Goal: Task Accomplishment & Management: Complete application form

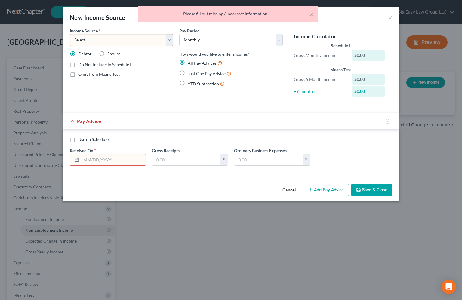
select select "0"
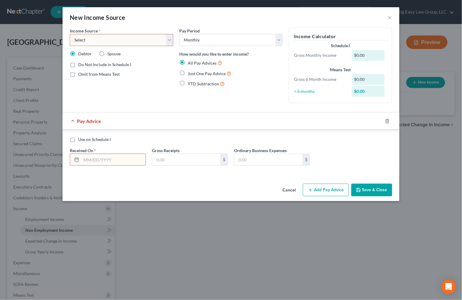
click at [256, 86] on div "YTD Subtraction" at bounding box center [230, 83] width 103 height 7
click at [389, 17] on button "×" at bounding box center [390, 17] width 4 height 7
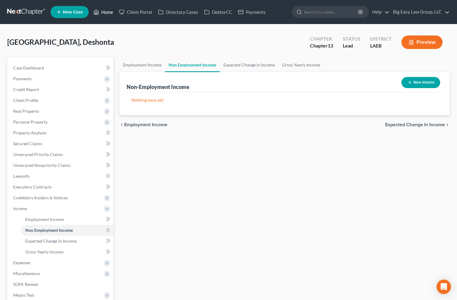
click at [109, 12] on link "Home" at bounding box center [104, 12] width 26 height 11
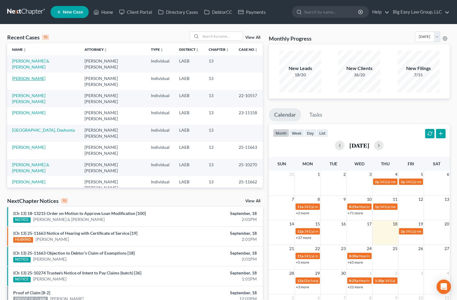
click at [34, 76] on link "[PERSON_NAME]" at bounding box center [28, 78] width 33 height 5
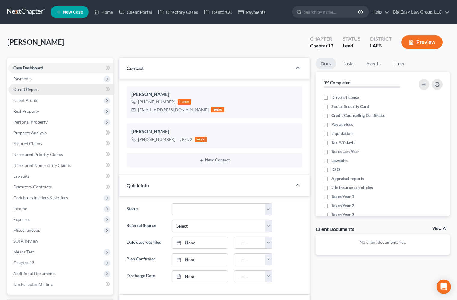
click at [47, 87] on link "Credit Report" at bounding box center [60, 89] width 105 height 11
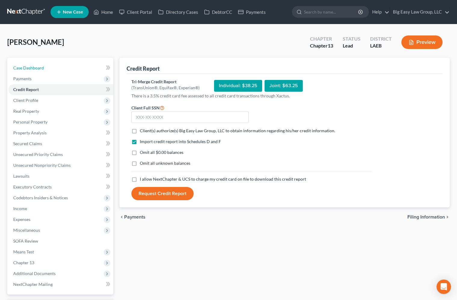
drag, startPoint x: 46, startPoint y: 70, endPoint x: 60, endPoint y: 29, distance: 43.0
click at [46, 69] on link "Case Dashboard" at bounding box center [60, 68] width 105 height 11
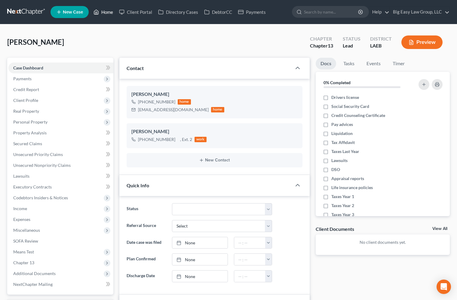
click at [102, 13] on link "Home" at bounding box center [104, 12] width 26 height 11
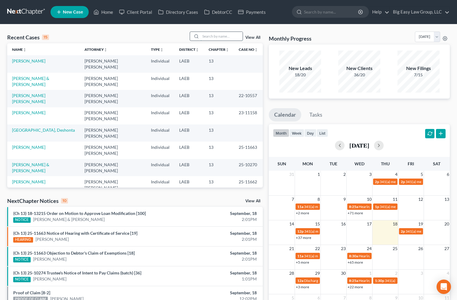
click at [226, 33] on input "search" at bounding box center [222, 36] width 42 height 9
type input "[PERSON_NAME]"
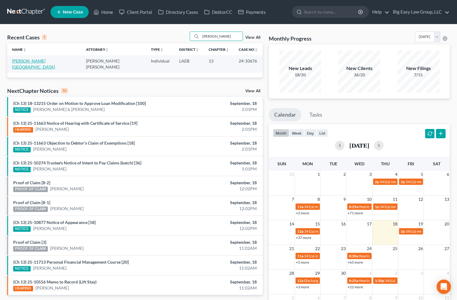
click at [44, 60] on link "[PERSON_NAME][GEOGRAPHIC_DATA]" at bounding box center [33, 63] width 43 height 11
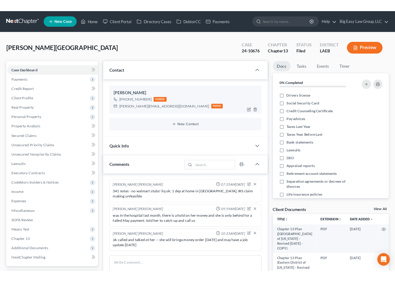
scroll to position [2884, 0]
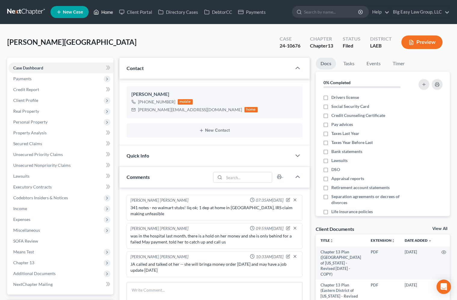
drag, startPoint x: 110, startPoint y: 13, endPoint x: 28, endPoint y: 1, distance: 82.3
click at [110, 13] on link "Home" at bounding box center [104, 12] width 26 height 11
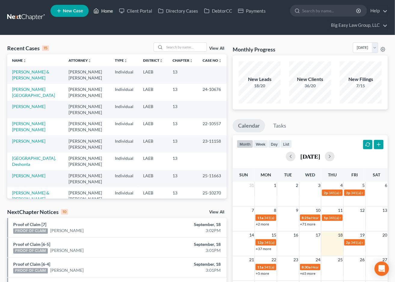
click at [112, 13] on link "Home" at bounding box center [104, 10] width 26 height 11
click at [173, 47] on input "search" at bounding box center [185, 47] width 42 height 9
type input "[PERSON_NAME]"
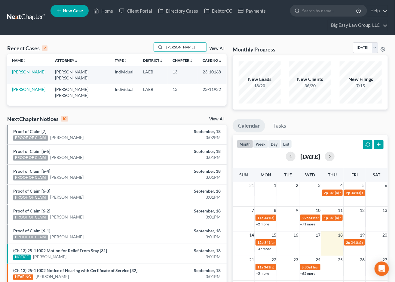
click at [29, 71] on link "[PERSON_NAME]" at bounding box center [28, 71] width 33 height 5
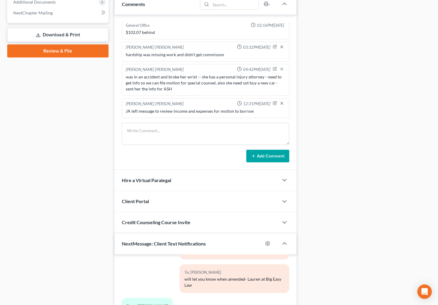
scroll to position [272, 0]
drag, startPoint x: 329, startPoint y: 70, endPoint x: 330, endPoint y: 66, distance: 4.6
click at [329, 70] on div "Docs Tasks Events Fees Timer 0% Completed Nothing here yet! Drivers license Soc…" at bounding box center [366, 87] width 134 height 603
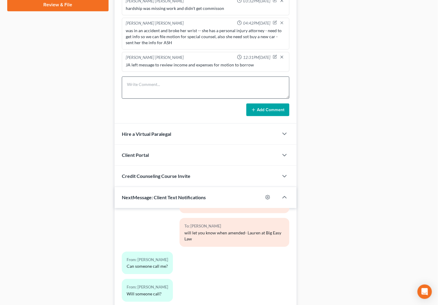
scroll to position [316, 0]
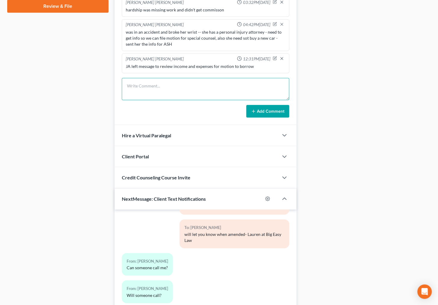
click at [187, 89] on textarea at bounding box center [205, 89] width 167 height 22
drag, startPoint x: 201, startPoint y: 86, endPoint x: 220, endPoint y: 91, distance: 19.2
click at [201, 86] on textarea "will call [DATE] to let me know if she wnts to switch the car" at bounding box center [205, 89] width 167 height 22
click at [250, 87] on textarea "will call [DATE] to let me know if she wants to switch the car" at bounding box center [205, 89] width 167 height 22
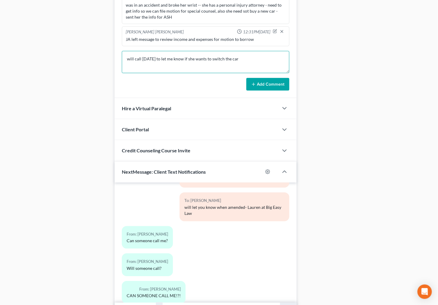
scroll to position [379, 0]
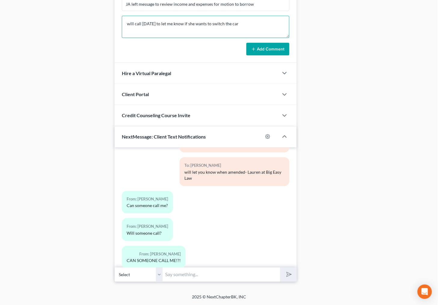
type textarea "will call [DATE] to let me know if she wants to switch the car"
drag, startPoint x: 243, startPoint y: 27, endPoint x: 49, endPoint y: 29, distance: 194.2
drag, startPoint x: 249, startPoint y: 23, endPoint x: 113, endPoint y: 18, distance: 136.3
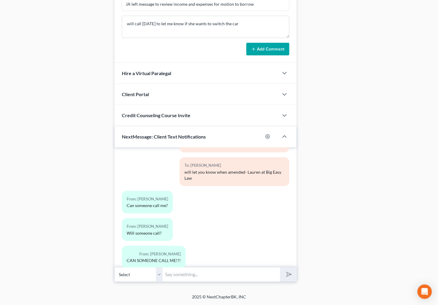
click at [268, 51] on button "Add Comment" at bounding box center [267, 49] width 43 height 13
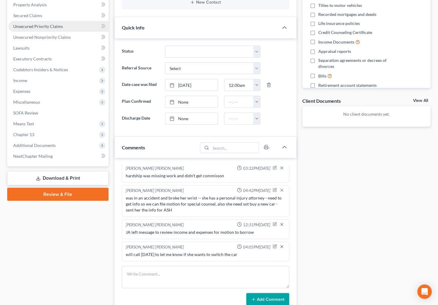
scroll to position [0, 0]
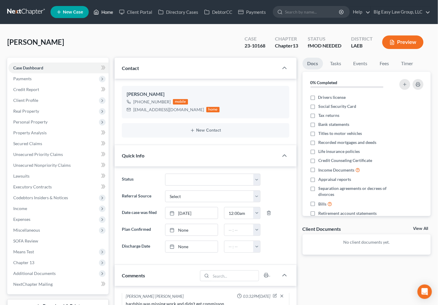
click at [106, 9] on link "Home" at bounding box center [104, 12] width 26 height 11
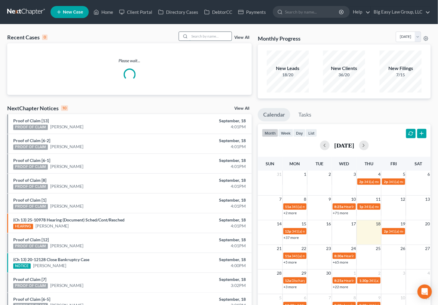
click at [209, 38] on input "search" at bounding box center [210, 36] width 42 height 9
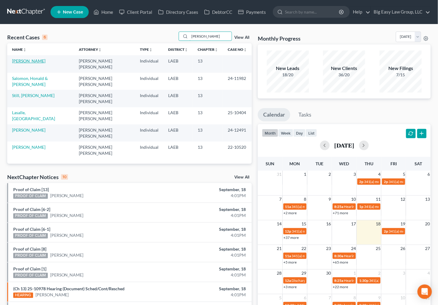
type input "[PERSON_NAME]"
click at [37, 61] on link "[PERSON_NAME]" at bounding box center [28, 60] width 33 height 5
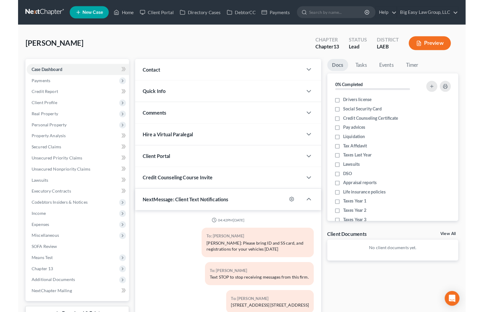
scroll to position [53, 0]
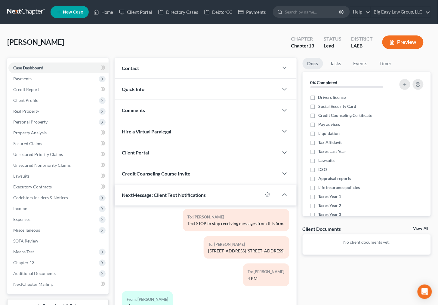
click at [135, 70] on span "Contact" at bounding box center [130, 68] width 17 height 6
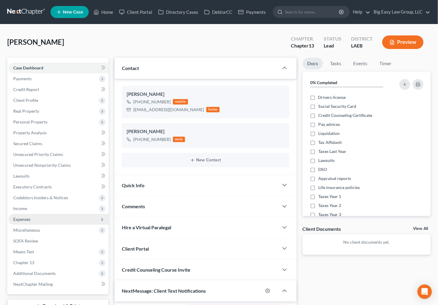
click at [38, 219] on span "Expenses" at bounding box center [58, 219] width 100 height 11
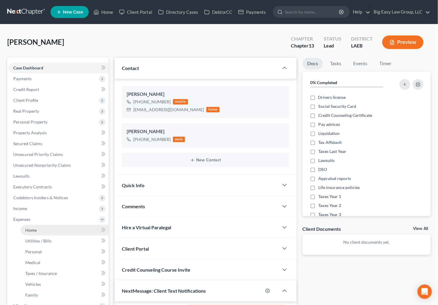
click at [51, 230] on link "Home" at bounding box center [64, 230] width 88 height 11
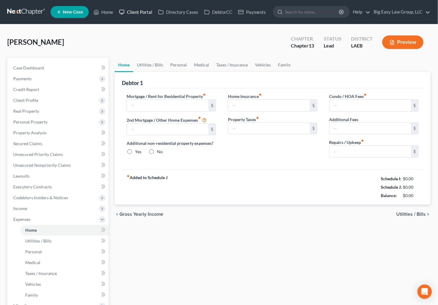
type input "2,660.55"
type input "0.00"
radio input "true"
type input "0.00"
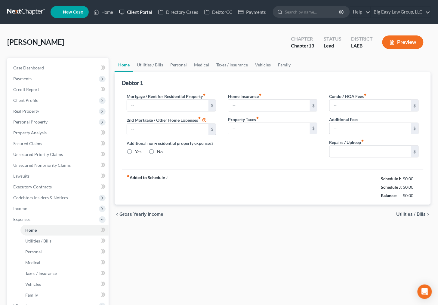
type input "0.00"
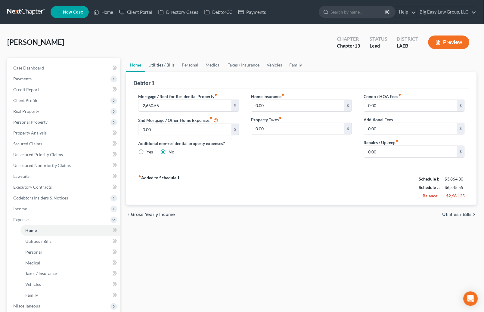
click at [167, 64] on link "Utilities / Bills" at bounding box center [161, 65] width 33 height 14
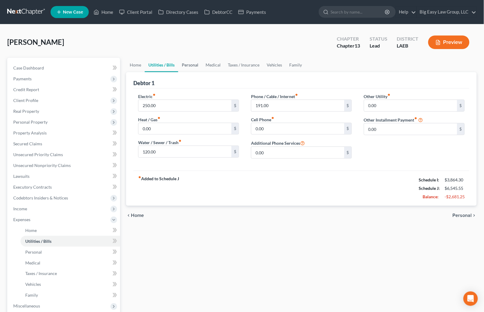
click at [193, 65] on link "Personal" at bounding box center [190, 65] width 24 height 14
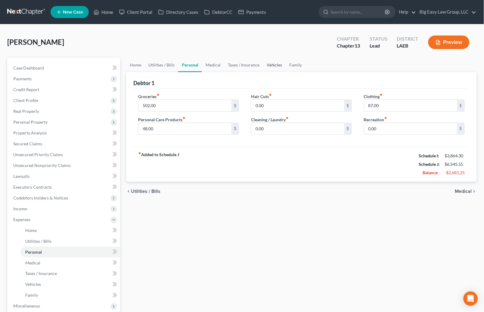
click at [269, 63] on link "Vehicles" at bounding box center [274, 65] width 23 height 14
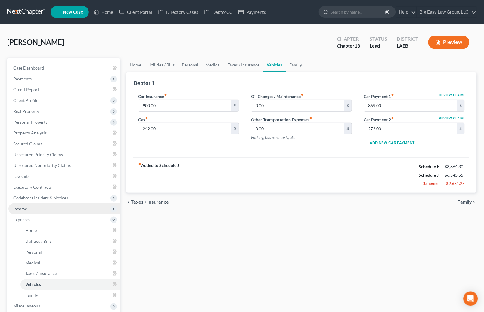
click at [54, 201] on span "Codebtors Insiders & Notices" at bounding box center [64, 197] width 112 height 11
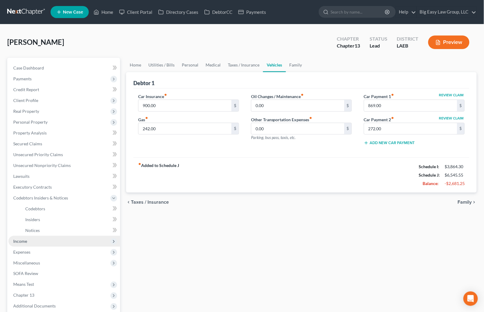
click at [57, 240] on span "Income" at bounding box center [64, 241] width 112 height 11
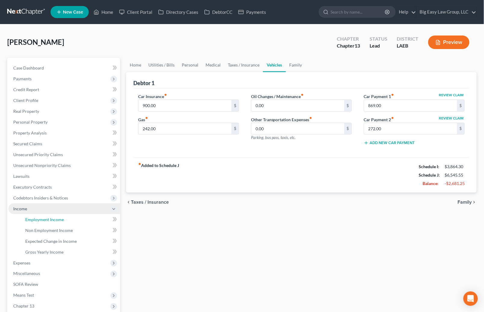
drag, startPoint x: 55, startPoint y: 223, endPoint x: 64, endPoint y: 210, distance: 15.8
click at [55, 223] on link "Employment Income" at bounding box center [70, 219] width 100 height 11
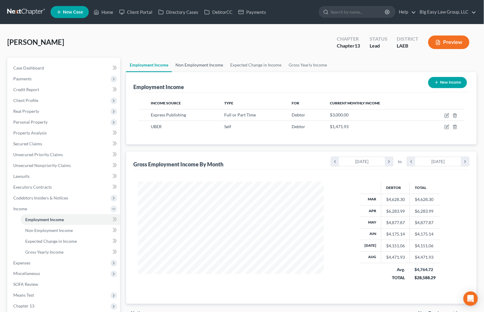
scroll to position [108, 197]
click at [188, 64] on link "Non Employment Income" at bounding box center [199, 65] width 55 height 14
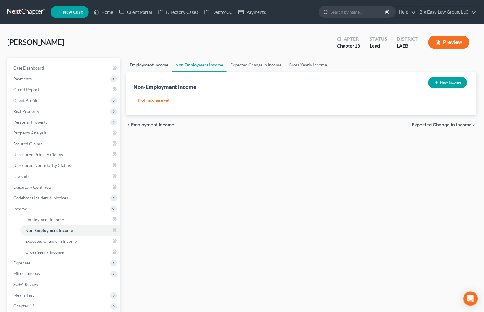
drag, startPoint x: 160, startPoint y: 64, endPoint x: 426, endPoint y: 94, distance: 267.5
click at [160, 64] on link "Employment Income" at bounding box center [149, 65] width 46 height 14
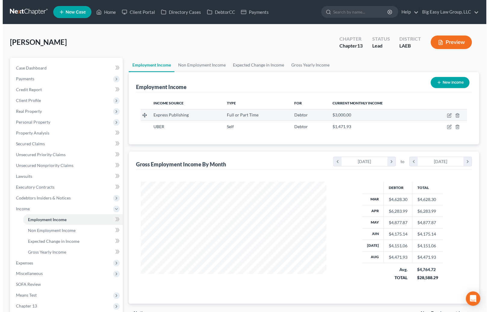
scroll to position [108, 197]
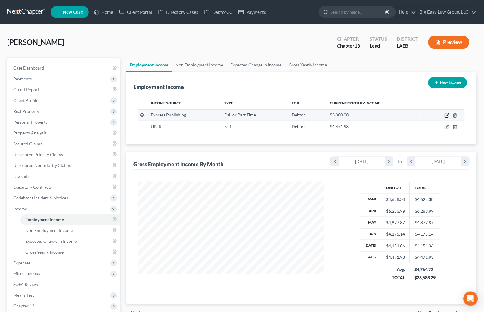
click at [447, 114] on icon "button" at bounding box center [446, 115] width 5 height 5
select select "0"
select select "19"
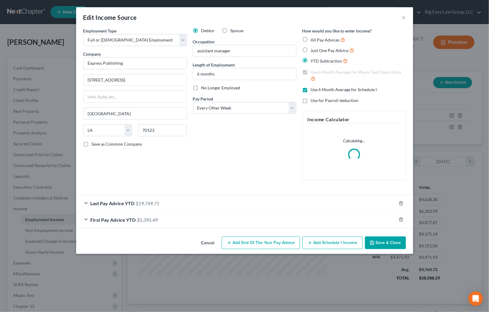
scroll to position [108, 199]
drag, startPoint x: 143, startPoint y: 198, endPoint x: 177, endPoint y: 182, distance: 36.7
click at [143, 198] on div "Last Pay Advice YTD $19,749.71" at bounding box center [236, 203] width 320 height 16
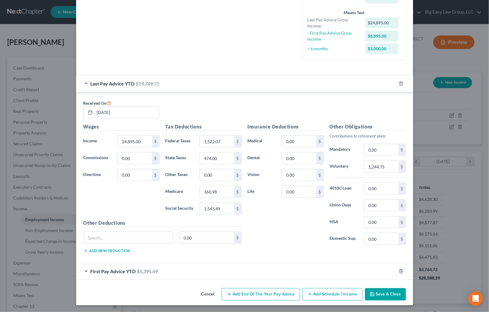
scroll to position [153, 0]
click at [120, 272] on span "First Pay Advice YTD" at bounding box center [113, 271] width 45 height 6
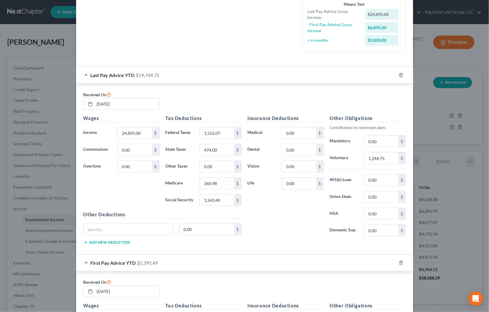
scroll to position [0, 0]
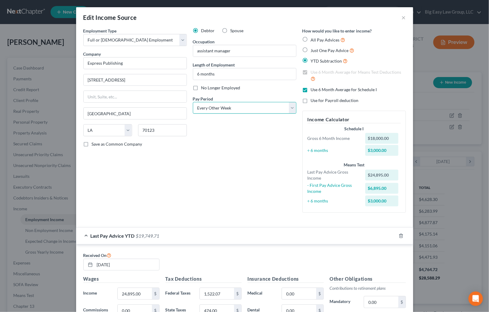
click at [245, 109] on select "Select Monthly Twice Monthly Every Other Week Weekly" at bounding box center [244, 108] width 103 height 12
select select "0"
click at [193, 102] on select "Select Monthly Twice Monthly Every Other Week Weekly" at bounding box center [244, 108] width 103 height 12
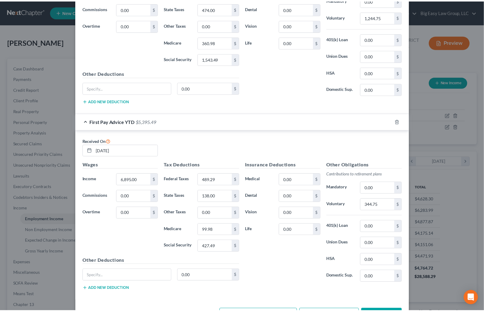
scroll to position [325, 0]
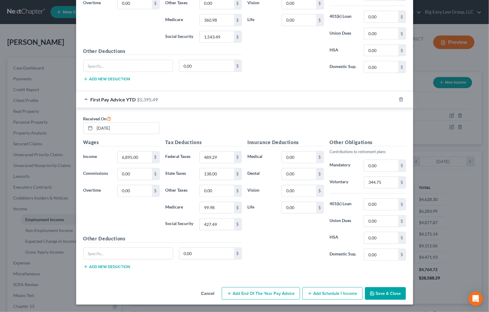
click at [386, 289] on button "Save & Close" at bounding box center [385, 293] width 41 height 13
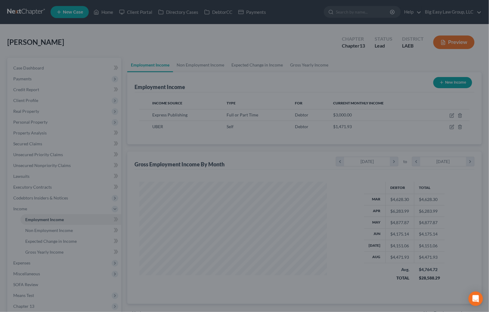
scroll to position [300578, 300489]
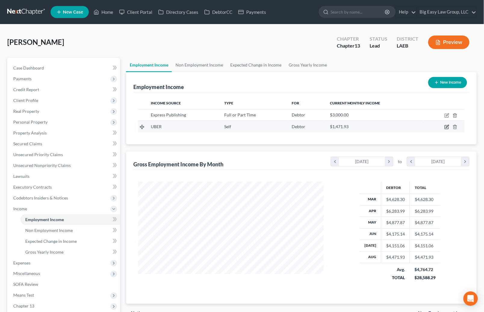
click at [449, 125] on icon "button" at bounding box center [446, 126] width 5 height 5
select select "1"
select select "0"
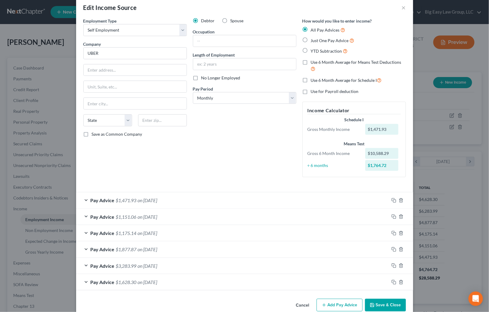
scroll to position [10, 0]
click at [270, 265] on div "Pay Advice $3,283.99 on [DATE]" at bounding box center [232, 265] width 313 height 16
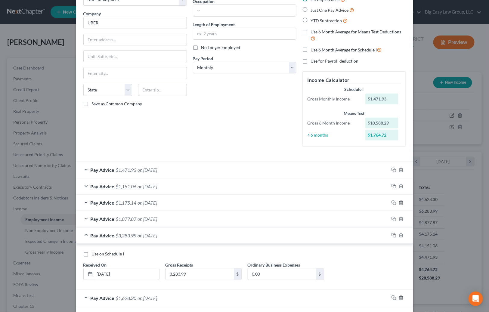
scroll to position [41, 0]
drag, startPoint x: 179, startPoint y: 215, endPoint x: 167, endPoint y: 200, distance: 18.7
click at [179, 215] on div "Pay Advice $1,877.87 on [DATE]" at bounding box center [232, 218] width 313 height 16
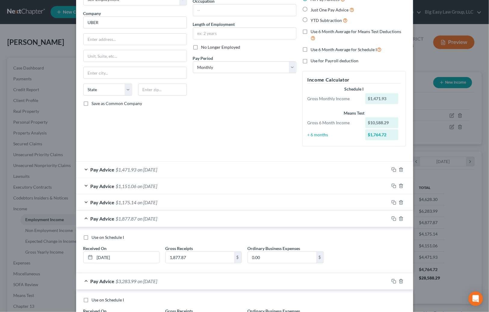
drag, startPoint x: 167, startPoint y: 200, endPoint x: 167, endPoint y: 189, distance: 10.5
click at [167, 200] on div "Pay Advice $1,175.14 on [DATE]" at bounding box center [232, 202] width 313 height 16
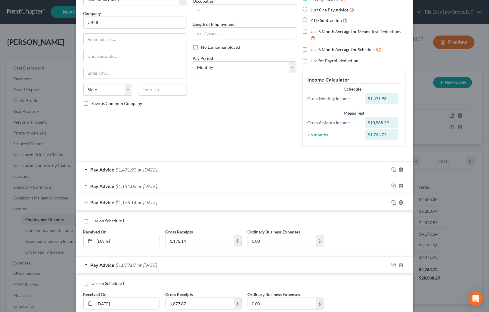
click at [168, 184] on div "Pay Advice $1,151.06 on [DATE]" at bounding box center [232, 186] width 313 height 16
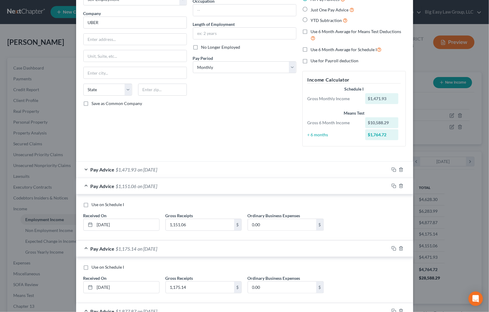
click at [157, 167] on span "on [DATE]" at bounding box center [148, 170] width 20 height 6
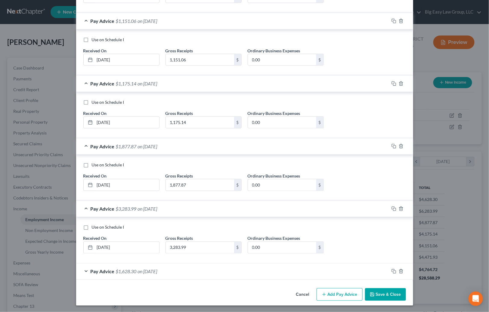
scroll to position [253, 0]
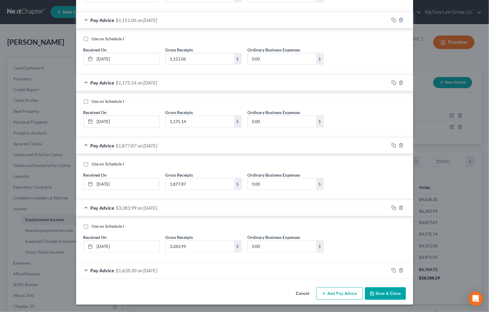
drag, startPoint x: 130, startPoint y: 273, endPoint x: 201, endPoint y: 273, distance: 71.3
click at [130, 273] on span "$1,628.30" at bounding box center [126, 271] width 21 height 6
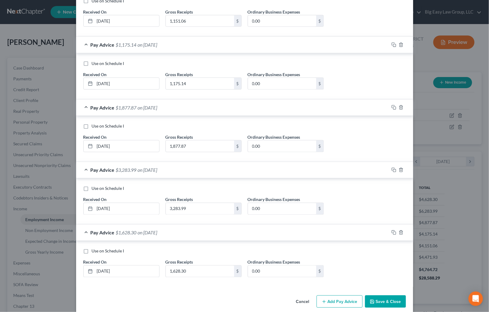
scroll to position [299, 0]
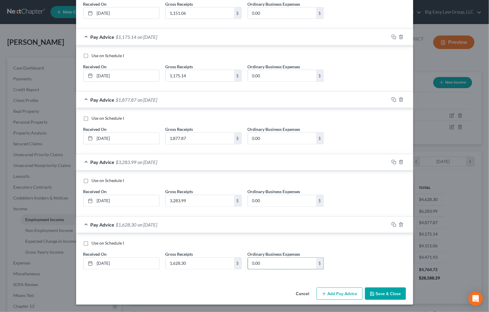
click at [261, 265] on input "0.00" at bounding box center [282, 263] width 68 height 11
type input "533"
click at [259, 198] on input "0.00" at bounding box center [282, 200] width 68 height 11
type input "1,035.62"
click at [192, 137] on input "1,877.87" at bounding box center [200, 138] width 68 height 11
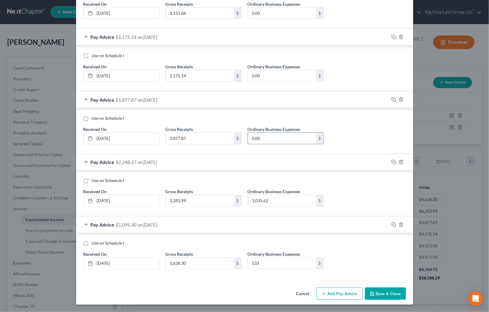
click at [260, 140] on input "0.00" at bounding box center [282, 138] width 68 height 11
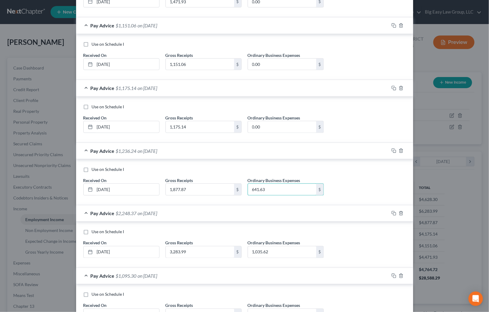
scroll to position [244, 0]
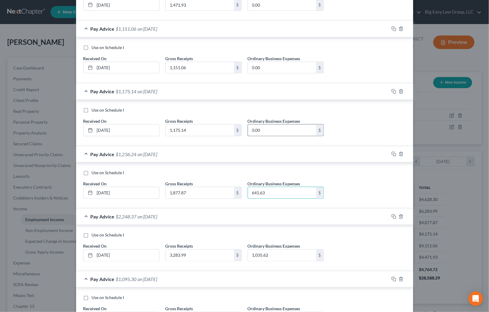
type input "641.63"
click at [283, 124] on input "0.00" at bounding box center [282, 129] width 68 height 11
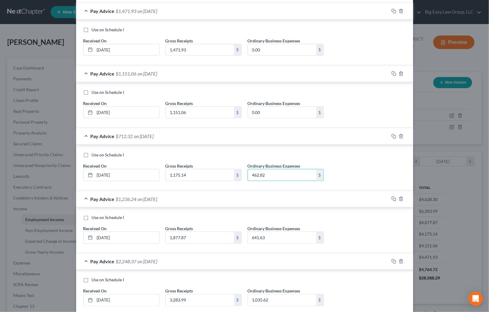
scroll to position [155, 0]
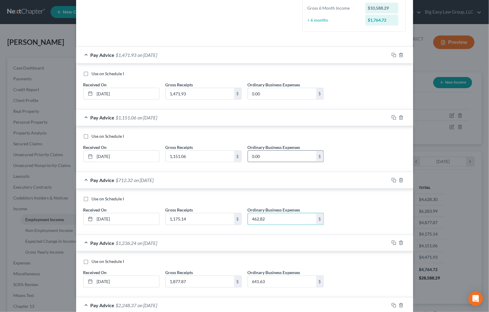
type input "462.82"
click at [263, 157] on input "0.00" at bounding box center [282, 156] width 68 height 11
type input "435.61"
click at [267, 90] on input "0.00" at bounding box center [282, 93] width 68 height 11
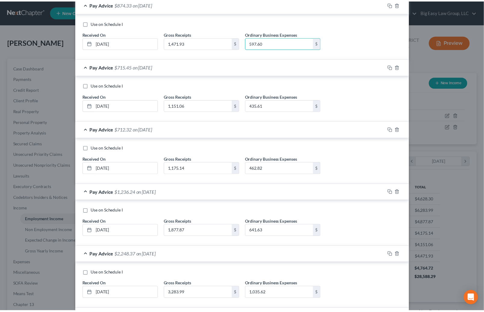
scroll to position [299, 0]
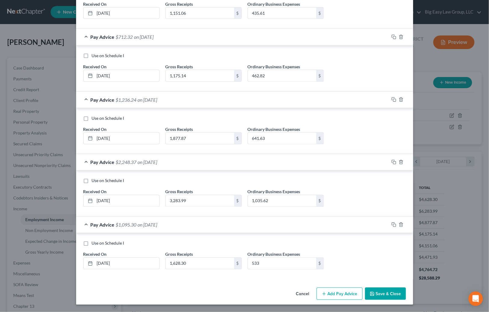
type input "597.60"
drag, startPoint x: 376, startPoint y: 288, endPoint x: 366, endPoint y: 282, distance: 12.5
click at [377, 288] on button "Save & Close" at bounding box center [385, 293] width 41 height 13
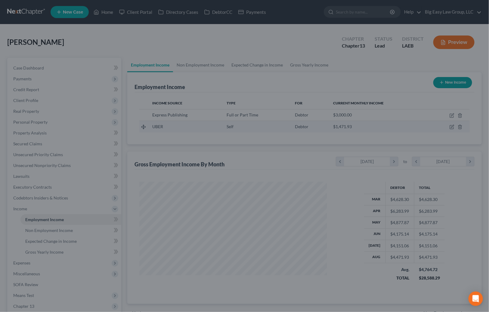
scroll to position [300578, 300489]
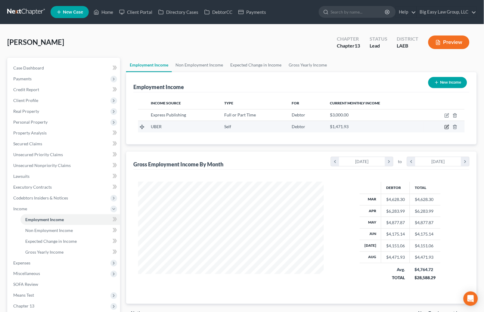
click at [445, 127] on icon "button" at bounding box center [446, 126] width 5 height 5
select select "1"
select select "0"
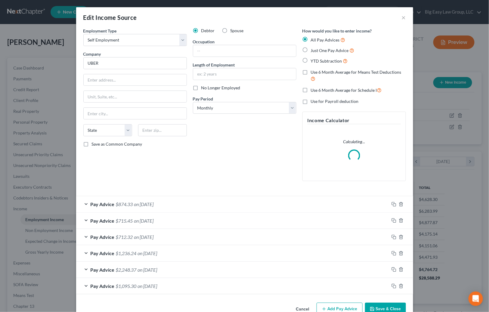
scroll to position [108, 199]
click at [311, 89] on label "Use 6 Month Average for Schedule I" at bounding box center [346, 90] width 71 height 7
click at [313, 89] on input "Use 6 Month Average for Schedule I" at bounding box center [315, 89] width 4 height 4
checkbox input "true"
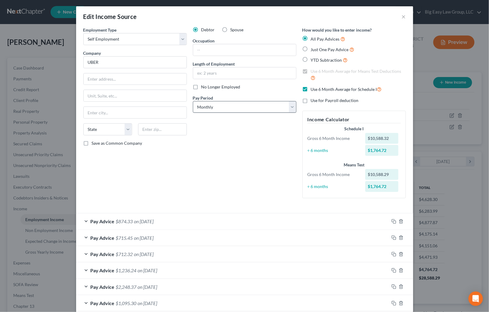
scroll to position [0, 0]
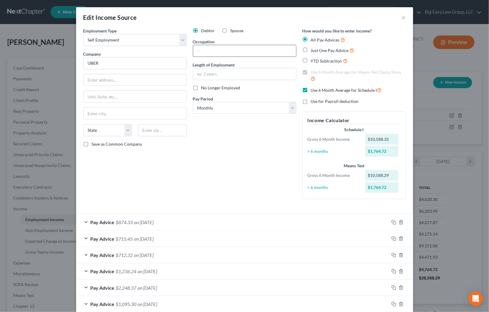
click at [212, 53] on input "text" at bounding box center [244, 50] width 103 height 11
type input "driver"
click at [199, 71] on input "text" at bounding box center [244, 73] width 103 height 11
click at [190, 150] on div "Debtor Spouse Occupation driver Length of Employment No Longer Employed Pay Per…" at bounding box center [244, 116] width 109 height 176
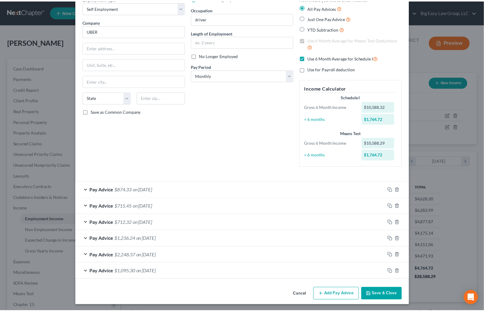
scroll to position [33, 0]
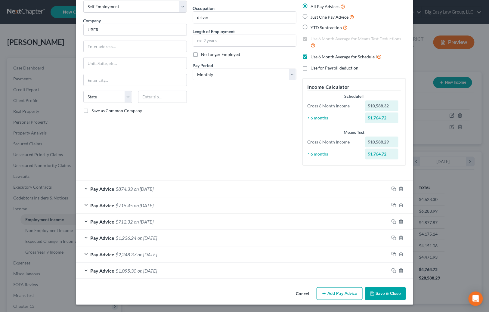
drag, startPoint x: 382, startPoint y: 292, endPoint x: 383, endPoint y: 288, distance: 3.5
click at [382, 292] on button "Save & Close" at bounding box center [385, 293] width 41 height 13
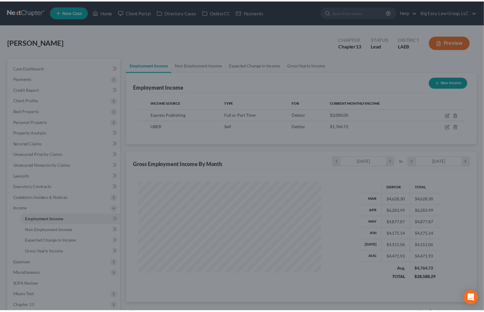
scroll to position [300578, 300489]
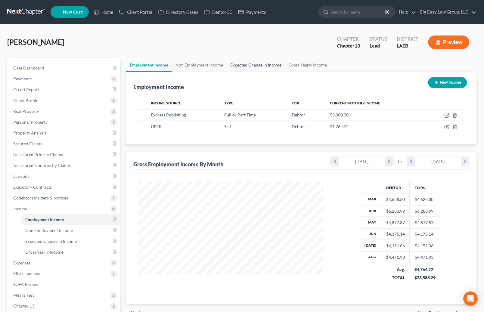
click at [246, 63] on link "Expected Change in Income" at bounding box center [255, 65] width 59 height 14
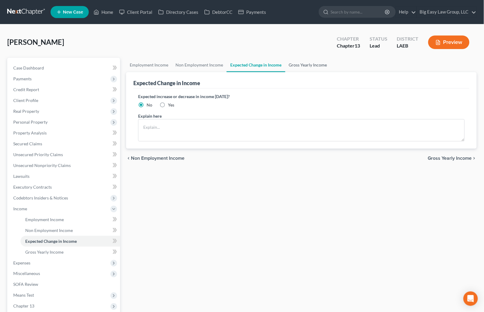
click at [295, 63] on link "Gross Yearly Income" at bounding box center [307, 65] width 45 height 14
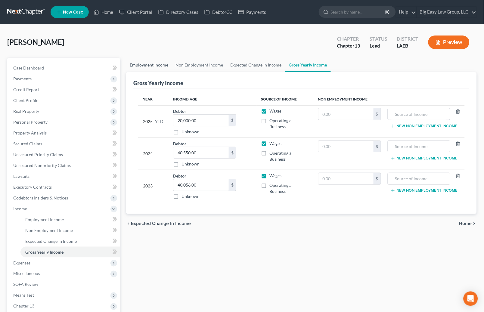
drag, startPoint x: 162, startPoint y: 60, endPoint x: 164, endPoint y: 63, distance: 3.9
click at [162, 60] on link "Employment Income" at bounding box center [149, 65] width 46 height 14
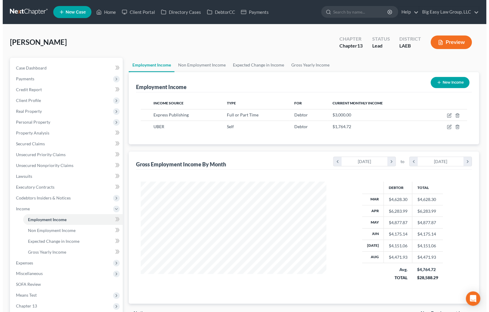
scroll to position [108, 197]
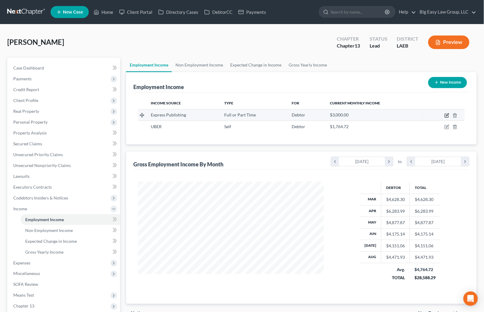
click at [444, 115] on icon "button" at bounding box center [446, 115] width 5 height 5
select select "0"
select select "19"
select select "0"
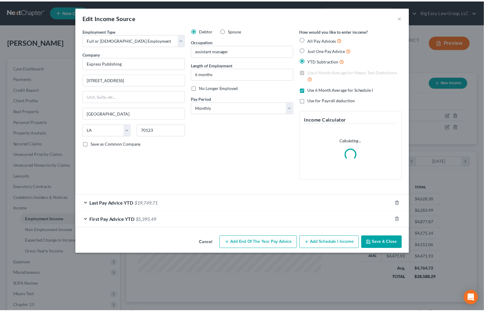
scroll to position [108, 199]
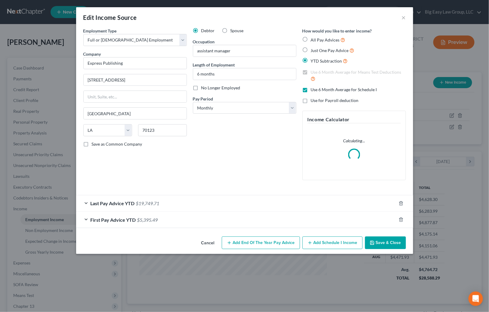
click at [134, 207] on div "Last Pay Advice YTD $19,749.71" at bounding box center [236, 203] width 320 height 16
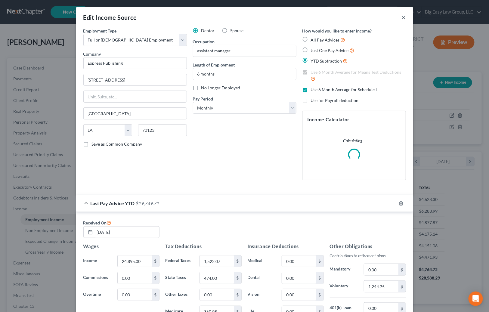
drag, startPoint x: 401, startPoint y: 16, endPoint x: 389, endPoint y: 49, distance: 34.8
click at [401, 16] on button "×" at bounding box center [403, 17] width 4 height 7
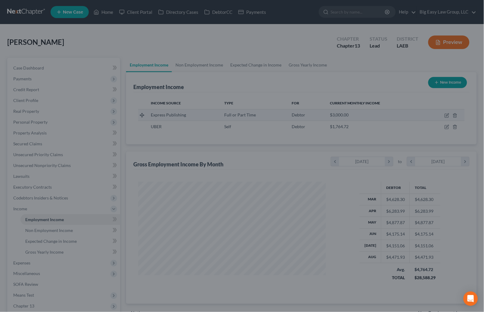
scroll to position [300578, 300489]
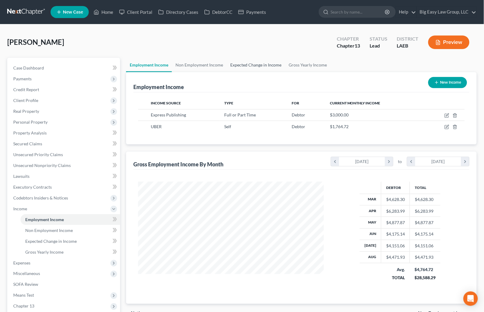
click at [251, 63] on link "Expected Change in Income" at bounding box center [255, 65] width 59 height 14
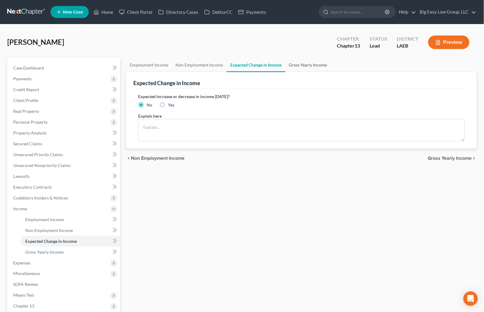
click at [297, 62] on link "Gross Yearly Income" at bounding box center [307, 65] width 45 height 14
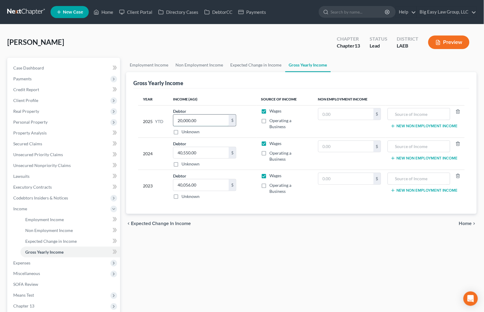
drag, startPoint x: 216, startPoint y: 109, endPoint x: 222, endPoint y: 115, distance: 8.7
click at [222, 115] on input "20,000.00" at bounding box center [200, 120] width 55 height 11
type input "24,895"
drag, startPoint x: 245, startPoint y: 52, endPoint x: 260, endPoint y: 94, distance: 44.3
click at [245, 52] on div "[PERSON_NAME] Upgraded Chapter Chapter 13 Status Lead District LAEB Preview" at bounding box center [241, 45] width 469 height 26
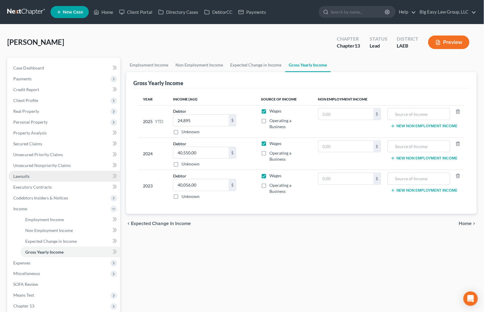
click at [55, 176] on link "Lawsuits" at bounding box center [64, 176] width 112 height 11
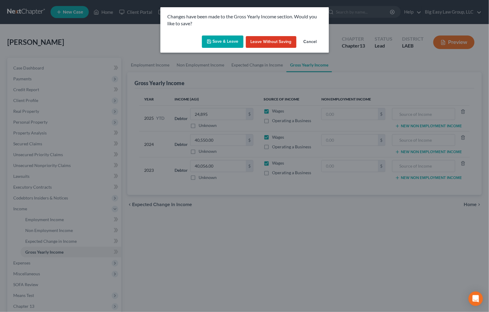
click at [230, 51] on div "Save & Leave Leave without Saving Cancel" at bounding box center [244, 43] width 168 height 20
click at [231, 42] on button "Save & Leave" at bounding box center [222, 41] width 41 height 13
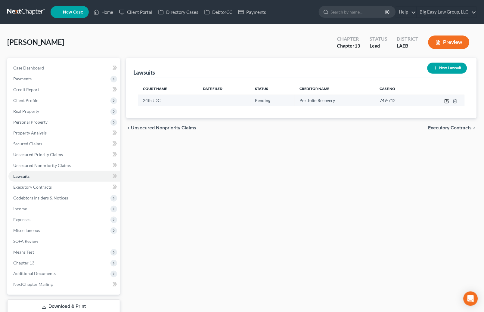
click at [446, 100] on icon "button" at bounding box center [446, 101] width 5 height 5
select select "19"
select select "0"
select select "1"
select select "48"
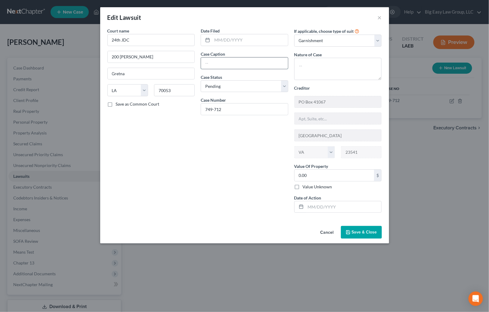
click at [244, 60] on input "text" at bounding box center [244, 62] width 87 height 11
type input "Portfolio Recovery v [PERSON_NAME]"
click at [321, 72] on textarea at bounding box center [337, 69] width 87 height 22
type textarea "collection"
click at [324, 173] on input "0.00" at bounding box center [334, 175] width 80 height 11
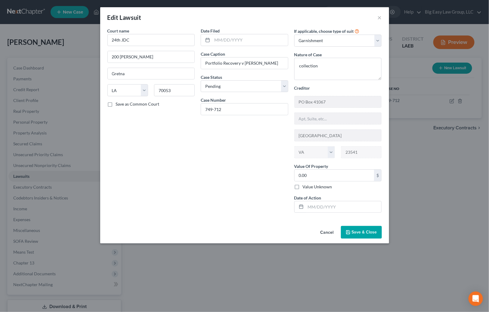
drag, startPoint x: 356, startPoint y: 236, endPoint x: 355, endPoint y: 229, distance: 8.0
click at [357, 236] on button "Save & Close" at bounding box center [361, 232] width 41 height 13
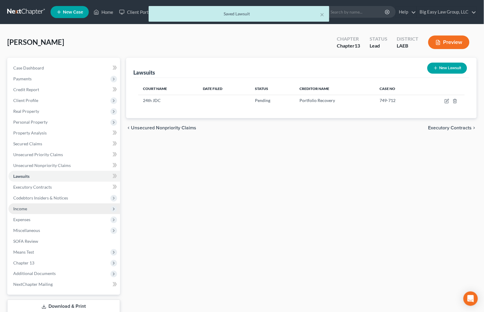
click at [88, 207] on span "Income" at bounding box center [64, 208] width 112 height 11
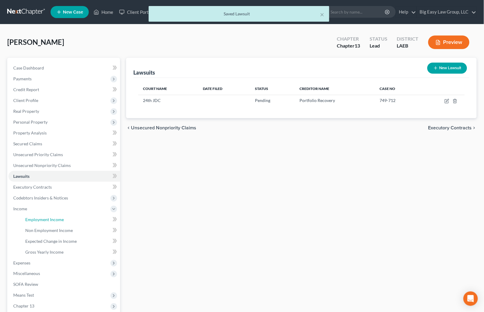
drag, startPoint x: 88, startPoint y: 216, endPoint x: 358, endPoint y: 174, distance: 273.3
click at [88, 217] on link "Employment Income" at bounding box center [70, 219] width 100 height 11
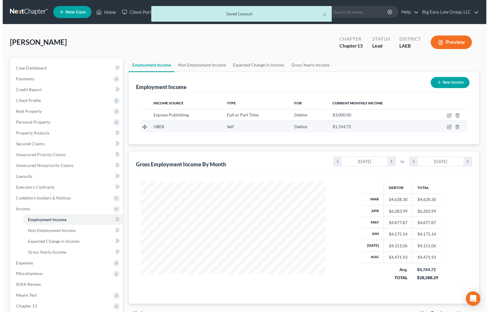
scroll to position [108, 197]
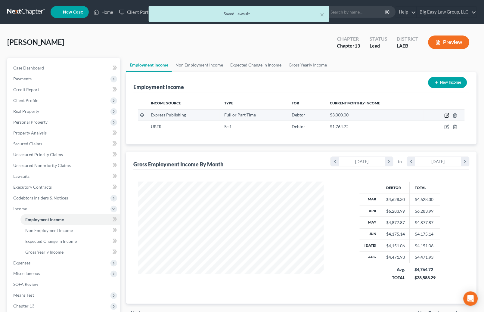
click at [446, 115] on icon "button" at bounding box center [446, 115] width 5 height 5
select select "0"
select select "19"
select select "0"
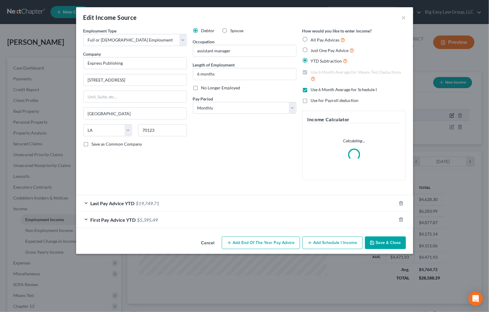
scroll to position [108, 199]
click at [216, 203] on div "Last Pay Advice YTD $19,749.71" at bounding box center [236, 203] width 320 height 16
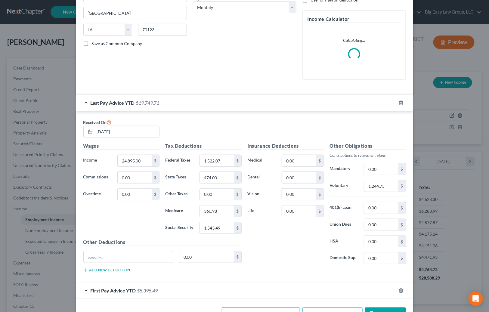
scroll to position [121, 0]
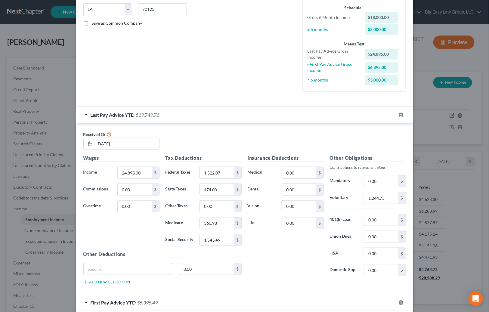
click at [385, 291] on div "Received On [DATE] Wages Income * 24,895.00 $ Commissions 0.00 $ Overtime 0.00 …" at bounding box center [244, 208] width 337 height 171
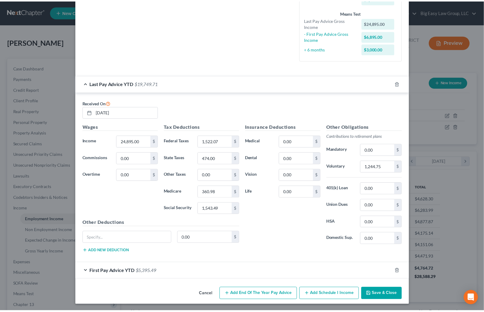
scroll to position [153, 0]
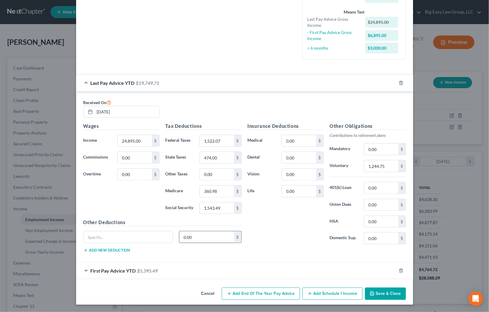
drag, startPoint x: 375, startPoint y: 289, endPoint x: 220, endPoint y: 238, distance: 163.5
click at [376, 288] on button "Save & Close" at bounding box center [385, 293] width 41 height 13
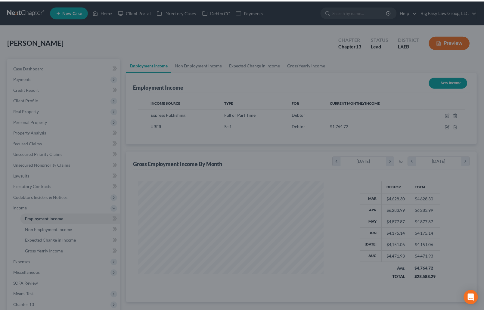
scroll to position [300578, 300489]
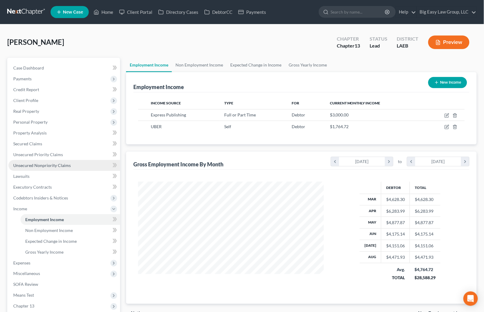
click at [63, 161] on link "Unsecured Nonpriority Claims" at bounding box center [64, 165] width 112 height 11
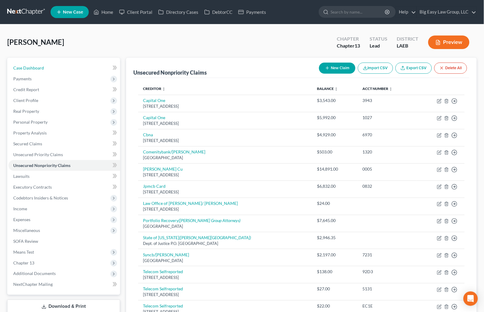
drag, startPoint x: 53, startPoint y: 68, endPoint x: 179, endPoint y: 63, distance: 126.1
click at [53, 68] on link "Case Dashboard" at bounding box center [64, 68] width 112 height 11
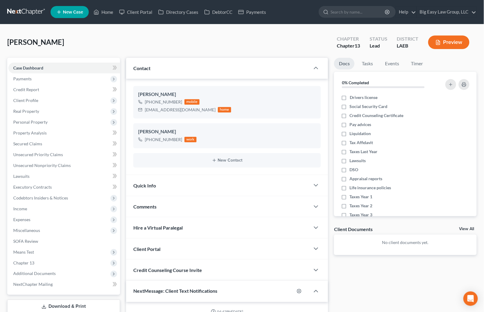
scroll to position [47, 0]
click at [305, 114] on icon "button" at bounding box center [306, 113] width 5 height 5
select select "0"
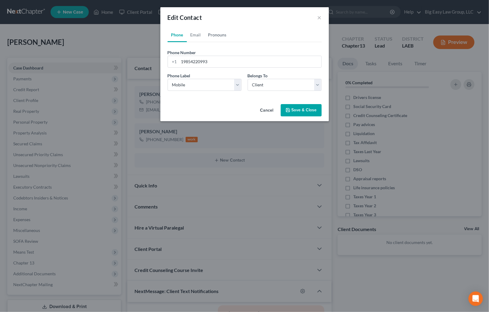
drag, startPoint x: 226, startPoint y: 36, endPoint x: 221, endPoint y: 48, distance: 12.5
click at [226, 36] on link "Pronouns" at bounding box center [217, 35] width 26 height 14
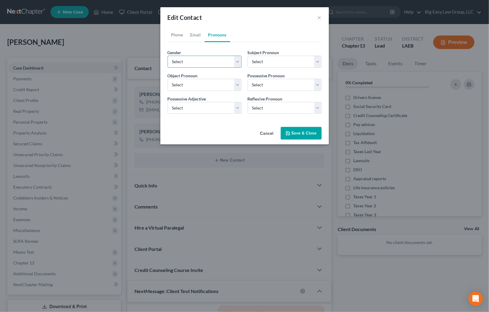
click at [211, 58] on select "Select [DEMOGRAPHIC_DATA] [DEMOGRAPHIC_DATA] [DEMOGRAPHIC_DATA] More Than One P…" at bounding box center [204, 62] width 74 height 12
select select "0"
click at [167, 56] on select "Select [DEMOGRAPHIC_DATA] [DEMOGRAPHIC_DATA] [DEMOGRAPHIC_DATA] More Than One P…" at bounding box center [204, 62] width 74 height 12
click at [306, 130] on button "Save & Close" at bounding box center [301, 133] width 41 height 13
click at [304, 133] on button "Save & Close" at bounding box center [301, 133] width 41 height 13
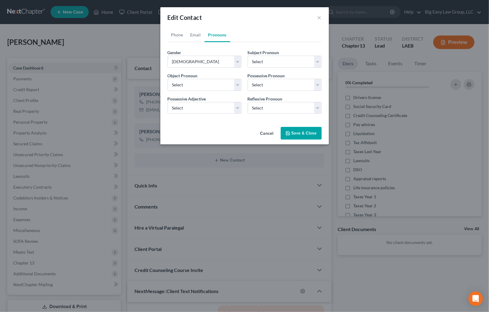
select select "0"
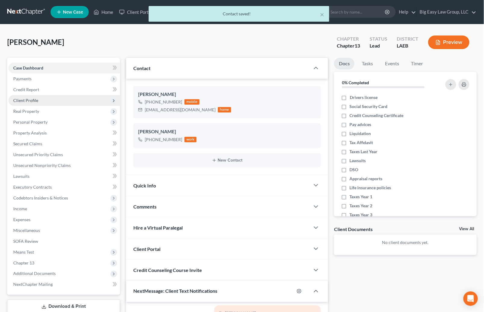
click at [86, 95] on span "Client Profile" at bounding box center [64, 100] width 112 height 11
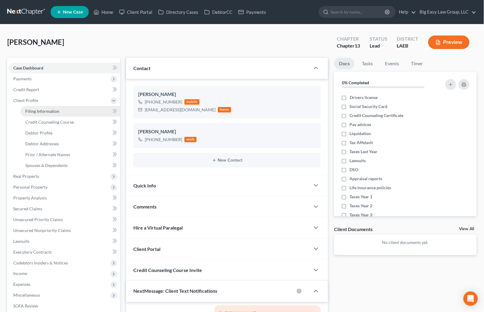
click at [86, 110] on link "Filing Information" at bounding box center [70, 111] width 100 height 11
select select "1"
select select "0"
select select "3"
select select "34"
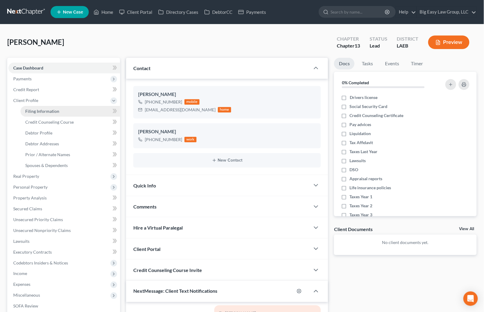
select select "0"
select select "19"
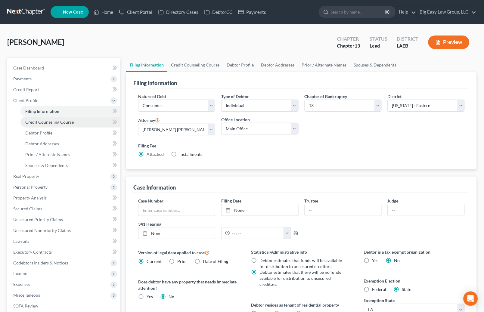
click at [86, 122] on link "Credit Counseling Course" at bounding box center [70, 122] width 100 height 11
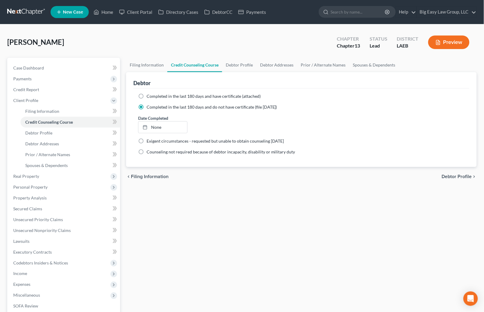
click at [146, 97] on div "Completed in the last 180 days and have certificate (attached)" at bounding box center [301, 96] width 326 height 6
drag, startPoint x: 143, startPoint y: 94, endPoint x: 451, endPoint y: 52, distance: 311.4
click at [146, 94] on label "Completed in the last 180 days and have certificate (attached)" at bounding box center [203, 96] width 114 height 6
click at [149, 94] on input "Completed in the last 180 days and have certificate (attached)" at bounding box center [151, 95] width 4 height 4
radio input "true"
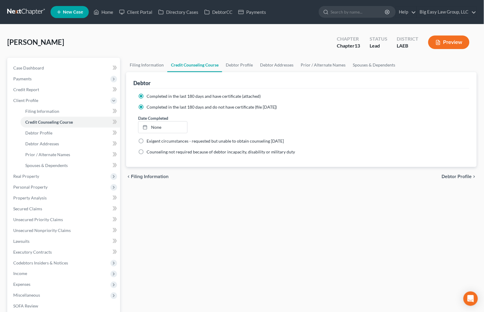
radio input "false"
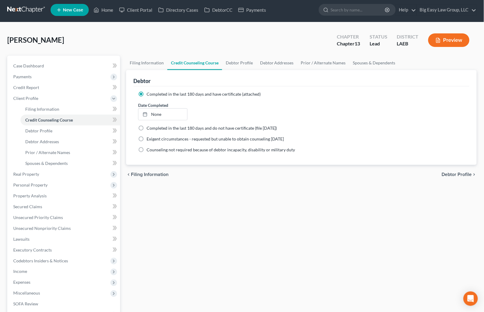
scroll to position [2, 0]
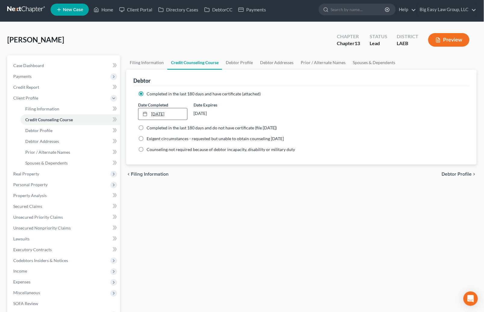
click at [162, 113] on link "[DATE]" at bounding box center [162, 113] width 49 height 11
click at [200, 181] on div "chevron_left Filing Information Debtor Profile chevron_right" at bounding box center [301, 173] width 350 height 19
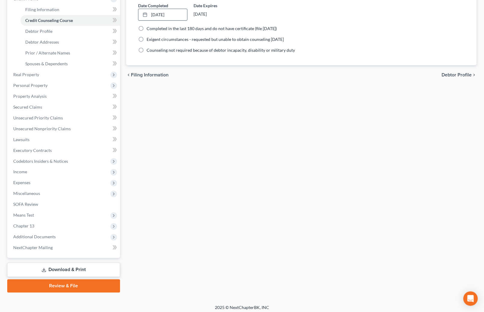
scroll to position [104, 0]
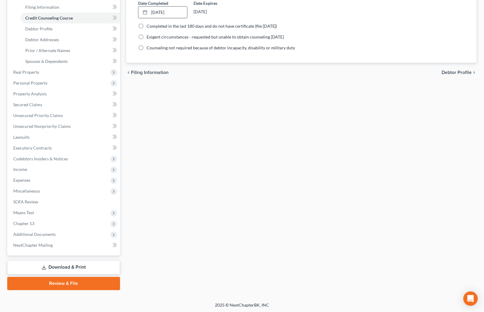
drag, startPoint x: 61, startPoint y: 231, endPoint x: 72, endPoint y: 260, distance: 31.2
click at [61, 231] on span "Additional Documents" at bounding box center [64, 234] width 112 height 11
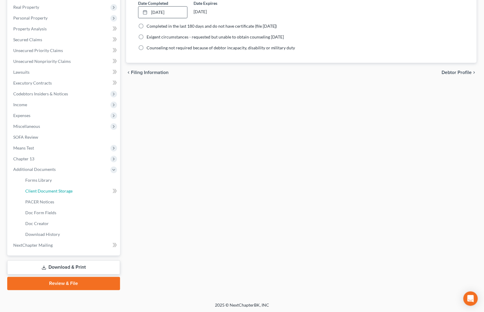
drag, startPoint x: 68, startPoint y: 190, endPoint x: 306, endPoint y: 147, distance: 241.8
click at [68, 190] on span "Client Document Storage" at bounding box center [48, 191] width 47 height 5
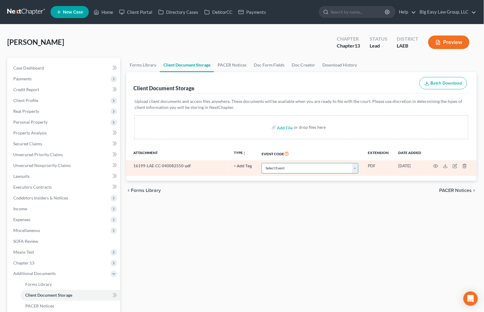
click at [295, 168] on select "Select Event Certificate of Credit Counseling Db (PF) Certificate of Credit Cou…" at bounding box center [309, 168] width 97 height 11
select select "0"
click at [261, 163] on select "Select Event Certificate of Credit Counseling Db (PF) Certificate of Credit Cou…" at bounding box center [309, 168] width 97 height 11
drag, startPoint x: 295, startPoint y: 168, endPoint x: 422, endPoint y: 174, distance: 126.7
click at [260, 196] on div "chevron_left Forms Library PACER Notices chevron_right" at bounding box center [301, 190] width 350 height 19
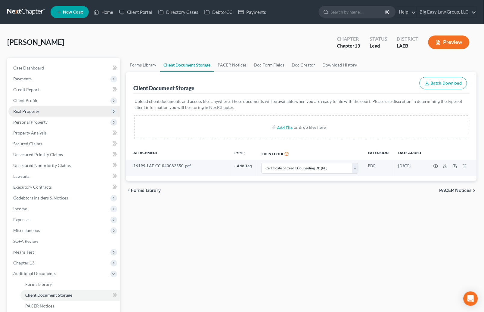
click at [72, 113] on span "Real Property" at bounding box center [64, 111] width 112 height 11
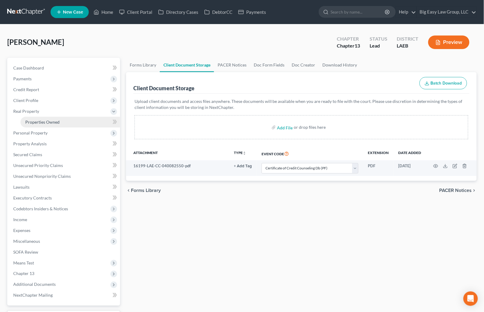
click at [69, 119] on link "Properties Owned" at bounding box center [70, 122] width 100 height 11
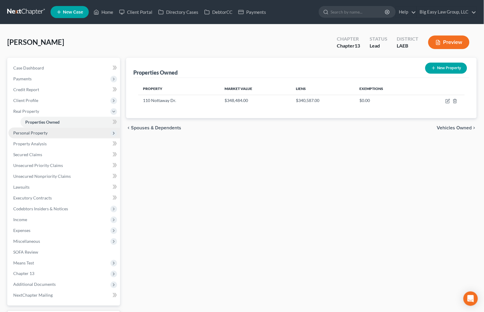
click at [79, 134] on span "Personal Property" at bounding box center [64, 132] width 112 height 11
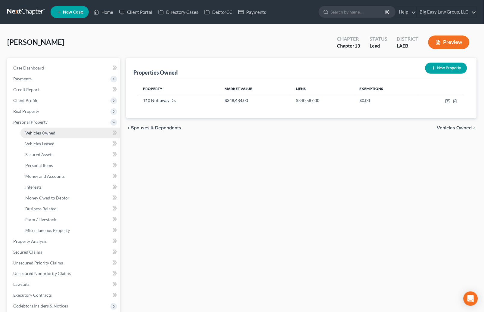
click at [72, 133] on link "Vehicles Owned" at bounding box center [70, 132] width 100 height 11
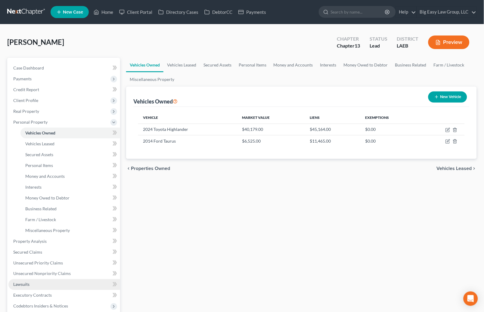
click at [62, 281] on link "Lawsuits" at bounding box center [64, 284] width 112 height 11
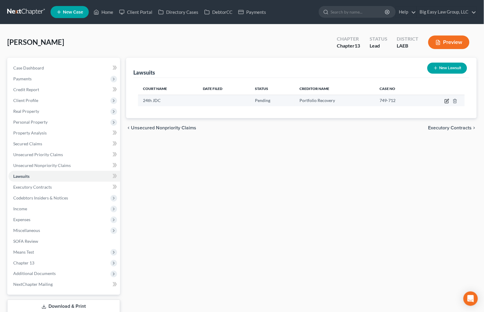
click at [445, 100] on icon "button" at bounding box center [446, 102] width 4 height 4
select select "19"
select select "0"
select select "1"
select select "48"
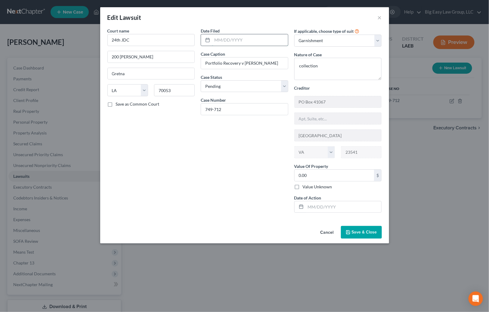
click at [247, 38] on input "text" at bounding box center [250, 39] width 76 height 11
type input "[DATE]"
drag, startPoint x: 334, startPoint y: 212, endPoint x: 335, endPoint y: 208, distance: 3.5
click at [334, 212] on input "text" at bounding box center [343, 206] width 76 height 11
type input "[DATE]"
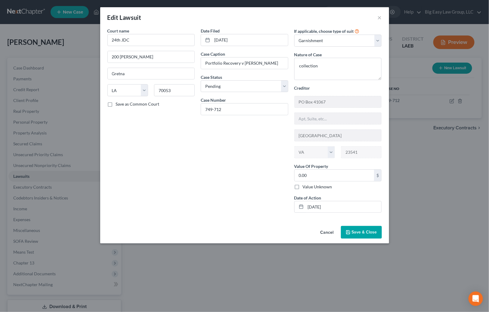
click at [364, 233] on span "Save & Close" at bounding box center [364, 231] width 25 height 5
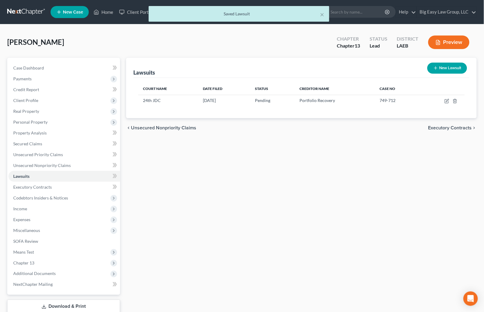
click at [320, 187] on div "Lawsuits New Lawsuit Court Name Date Filed Status Creditor Name Case No 24th JD…" at bounding box center [301, 194] width 356 height 272
drag, startPoint x: 385, startPoint y: 166, endPoint x: 484, endPoint y: 161, distance: 98.7
click at [385, 166] on div "Lawsuits New Lawsuit Court Name Date Filed Status Creditor Name Case No 24th JD…" at bounding box center [301, 194] width 356 height 272
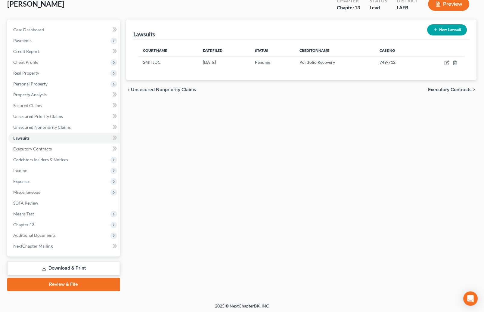
scroll to position [39, 0]
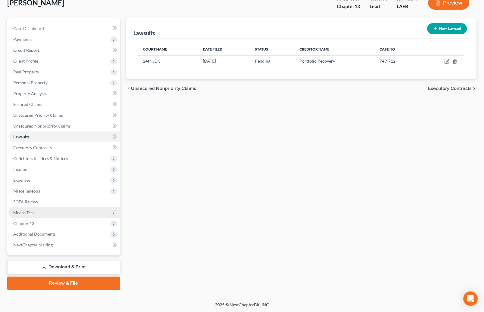
drag, startPoint x: 33, startPoint y: 213, endPoint x: 55, endPoint y: 209, distance: 22.5
click at [33, 213] on span "Means Test" at bounding box center [23, 212] width 21 height 5
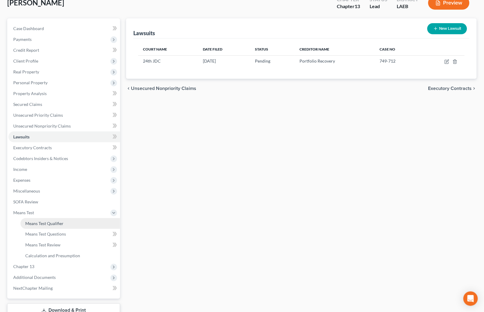
click at [73, 223] on link "Means Test Qualifier" at bounding box center [70, 223] width 100 height 11
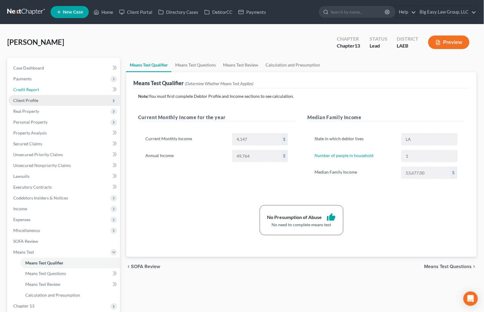
drag, startPoint x: 41, startPoint y: 88, endPoint x: 108, endPoint y: 95, distance: 67.4
click at [41, 88] on link "Credit Report" at bounding box center [64, 89] width 112 height 11
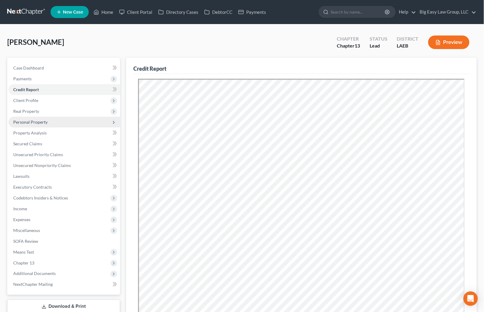
click at [46, 118] on span "Personal Property" at bounding box center [64, 122] width 112 height 11
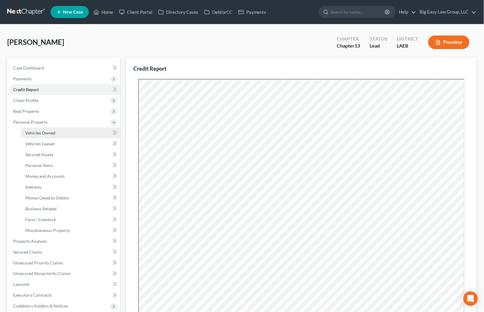
click at [51, 131] on span "Vehicles Owned" at bounding box center [40, 132] width 30 height 5
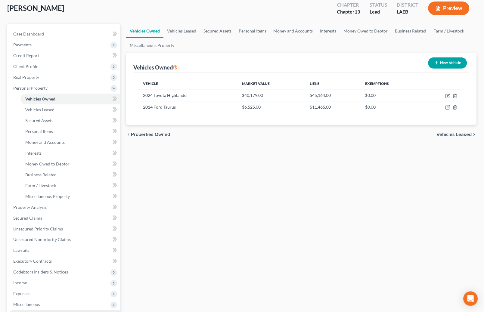
scroll to position [124, 0]
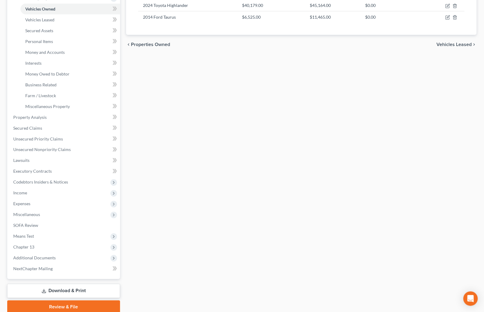
drag, startPoint x: 90, startPoint y: 292, endPoint x: 235, endPoint y: 137, distance: 211.2
click at [90, 292] on link "Download & Print" at bounding box center [63, 291] width 113 height 14
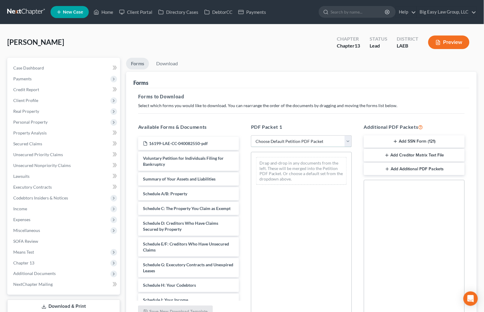
click at [288, 136] on select "Choose Default Petition PDF Packet Complete Bankruptcy Petition (all forms and …" at bounding box center [301, 141] width 101 height 12
select select "0"
click at [251, 135] on select "Choose Default Petition PDF Packet Complete Bankruptcy Petition (all forms and …" at bounding box center [301, 141] width 101 height 12
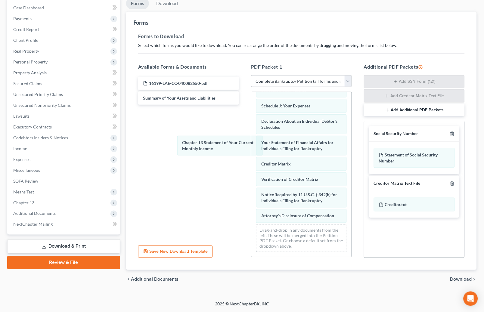
scroll to position [152, 0]
drag, startPoint x: 302, startPoint y: 150, endPoint x: 347, endPoint y: 148, distance: 44.6
click at [251, 151] on div "Chapter 13 Statement of Your Current Monthly Income Voluntary Petition for Indi…" at bounding box center [301, 98] width 100 height 315
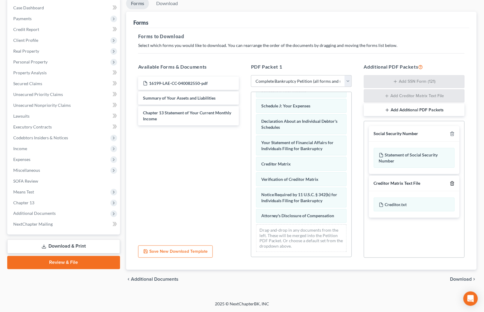
click at [450, 182] on icon "button" at bounding box center [452, 183] width 5 height 5
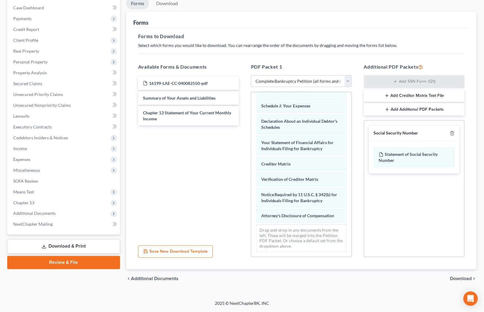
scroll to position [59, 0]
click at [460, 279] on span "Download" at bounding box center [461, 279] width 22 height 5
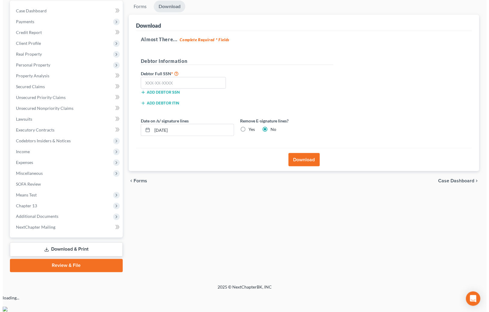
scroll to position [39, 0]
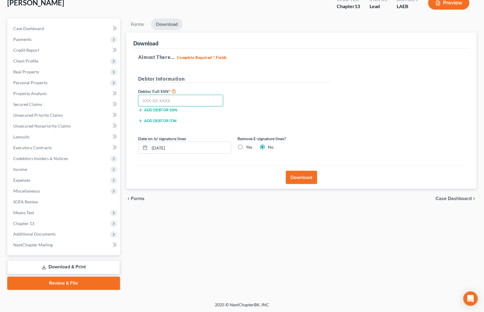
click at [195, 105] on input "text" at bounding box center [180, 101] width 85 height 12
type input "439-41-1813"
drag, startPoint x: 298, startPoint y: 175, endPoint x: 295, endPoint y: 167, distance: 8.3
click at [297, 175] on button "Download" at bounding box center [301, 177] width 31 height 13
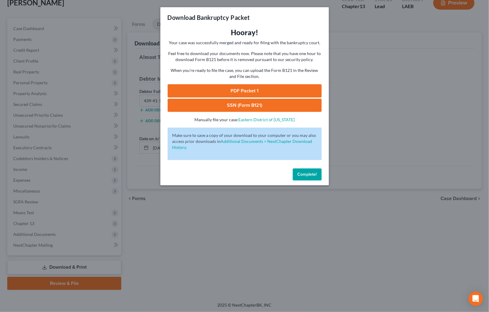
click at [290, 97] on link "PDF Packet 1" at bounding box center [244, 90] width 154 height 13
click at [306, 108] on link "SSN (Form B121)" at bounding box center [244, 105] width 154 height 13
